Goal: Find specific page/section: Find specific page/section

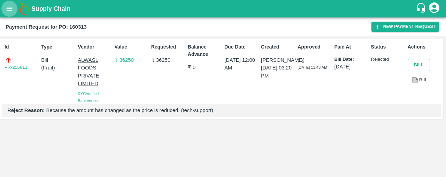
click at [6, 6] on icon "open drawer" at bounding box center [10, 9] width 8 height 8
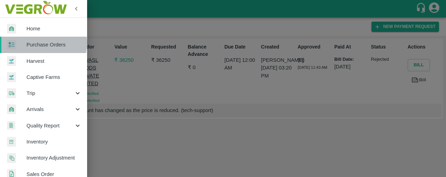
click at [43, 43] on span "Purchase Orders" at bounding box center [53, 45] width 55 height 8
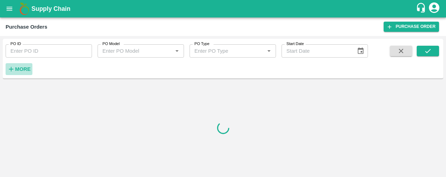
click at [17, 68] on strong "More" at bounding box center [23, 69] width 16 height 6
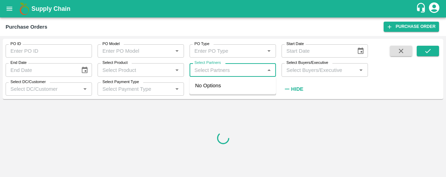
click at [196, 69] on input "Select Partners" at bounding box center [227, 69] width 71 height 9
type input "z"
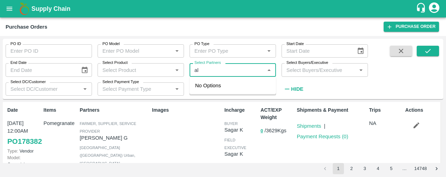
type input "a"
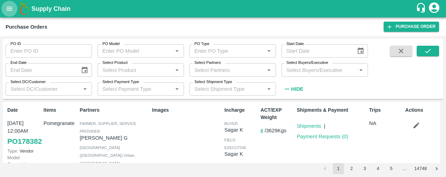
click at [10, 6] on icon "open drawer" at bounding box center [10, 9] width 8 height 8
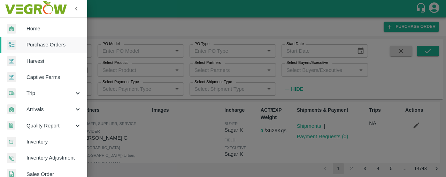
click at [44, 108] on span "Arrivals" at bounding box center [49, 109] width 47 height 8
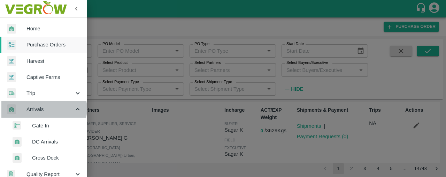
click at [44, 108] on span "Arrivals" at bounding box center [49, 109] width 47 height 8
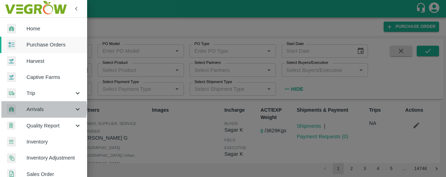
click at [44, 108] on span "Arrivals" at bounding box center [49, 109] width 47 height 8
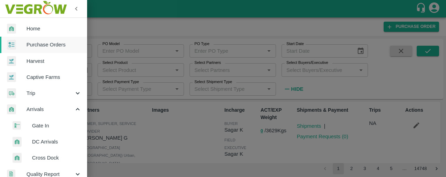
click at [49, 142] on span "DC Arrivals" at bounding box center [56, 142] width 49 height 8
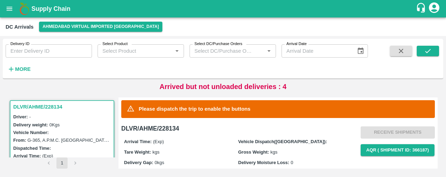
click at [10, 66] on icon "button" at bounding box center [11, 69] width 8 height 8
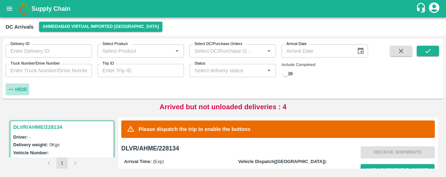
click at [17, 89] on strong "Hide" at bounding box center [21, 89] width 12 height 6
